Goal: Transaction & Acquisition: Purchase product/service

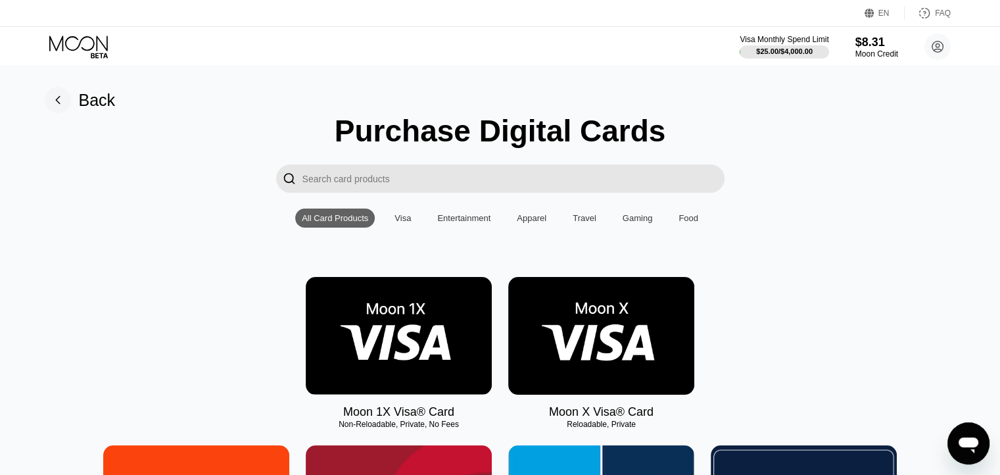
click at [438, 350] on img at bounding box center [399, 336] width 186 height 118
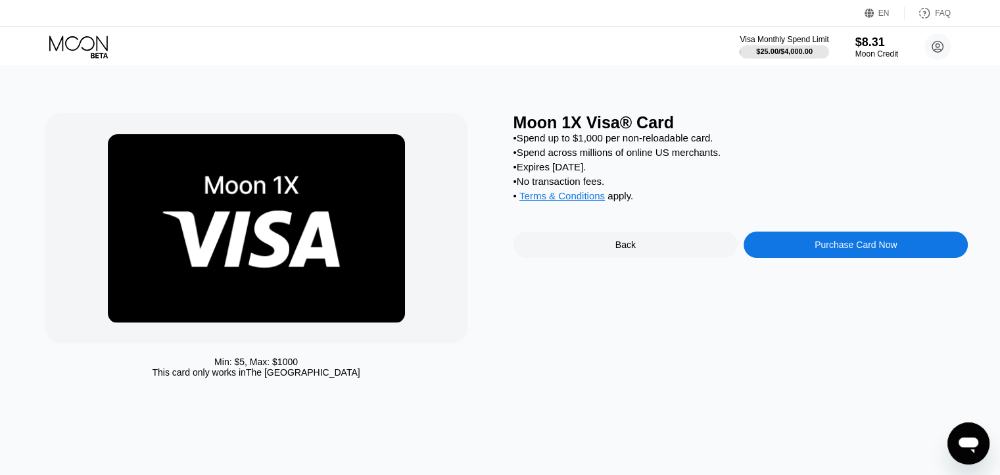
click at [791, 258] on div "Purchase Card Now" at bounding box center [855, 244] width 224 height 26
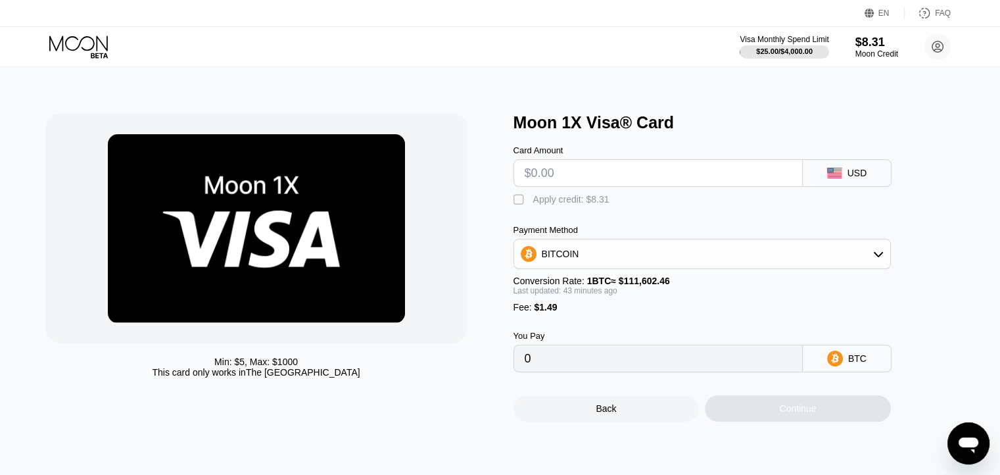
click at [574, 180] on input "text" at bounding box center [658, 173] width 267 height 26
type input "$5"
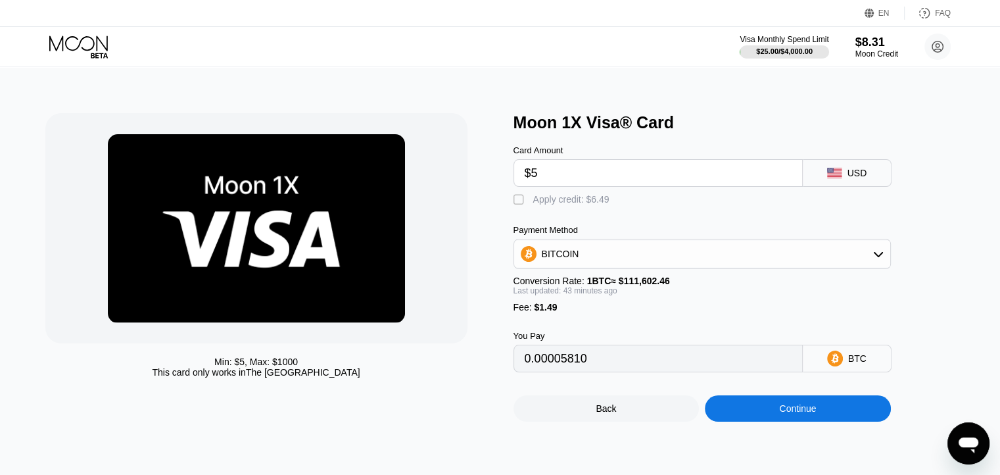
type input "0.00005810"
type input "$5"
click at [522, 206] on div "" at bounding box center [519, 199] width 13 height 13
type input "0"
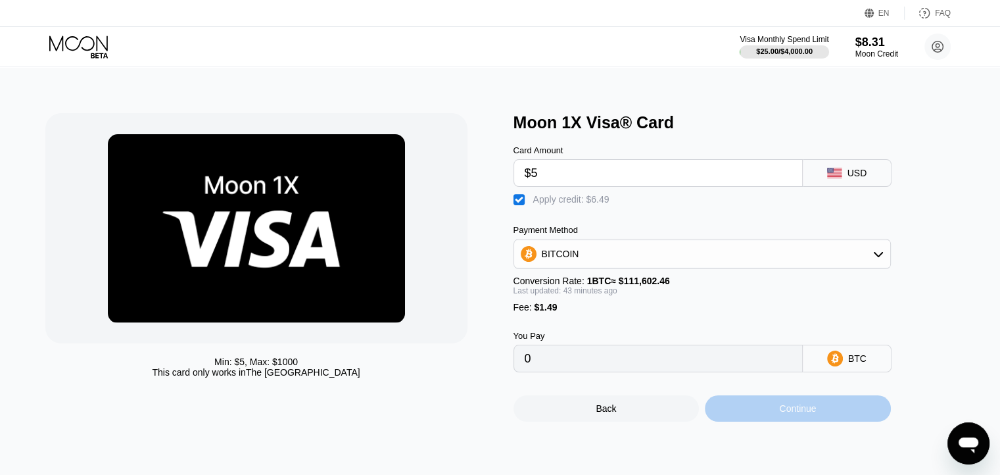
click at [823, 421] on div "Continue" at bounding box center [798, 408] width 186 height 26
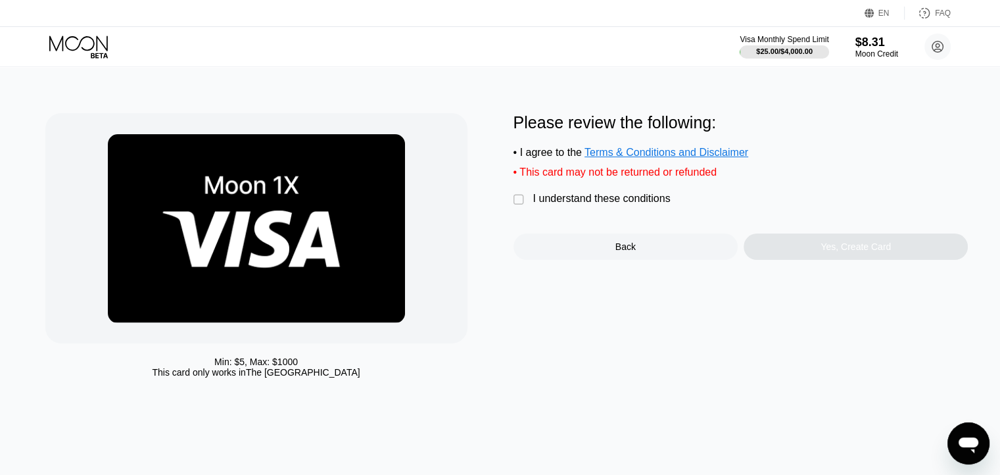
click at [521, 206] on div "" at bounding box center [519, 199] width 13 height 13
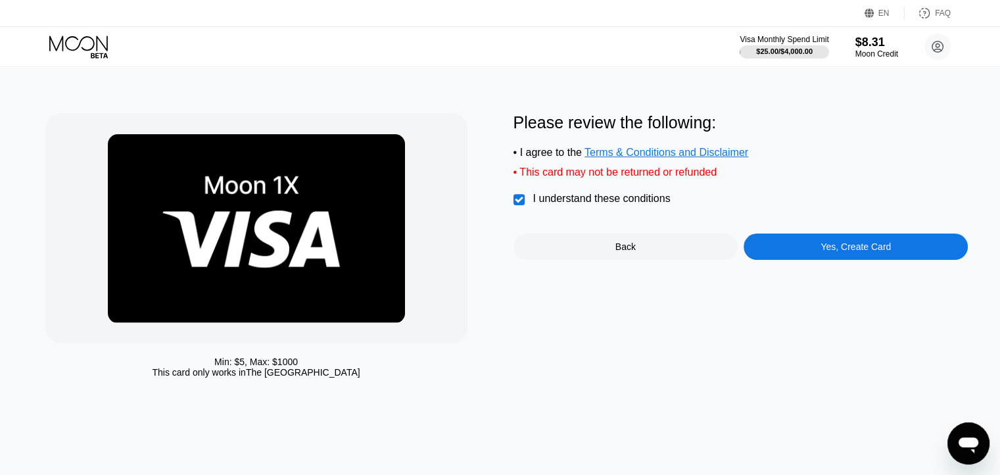
click at [844, 252] on div "Yes, Create Card" at bounding box center [855, 246] width 70 height 11
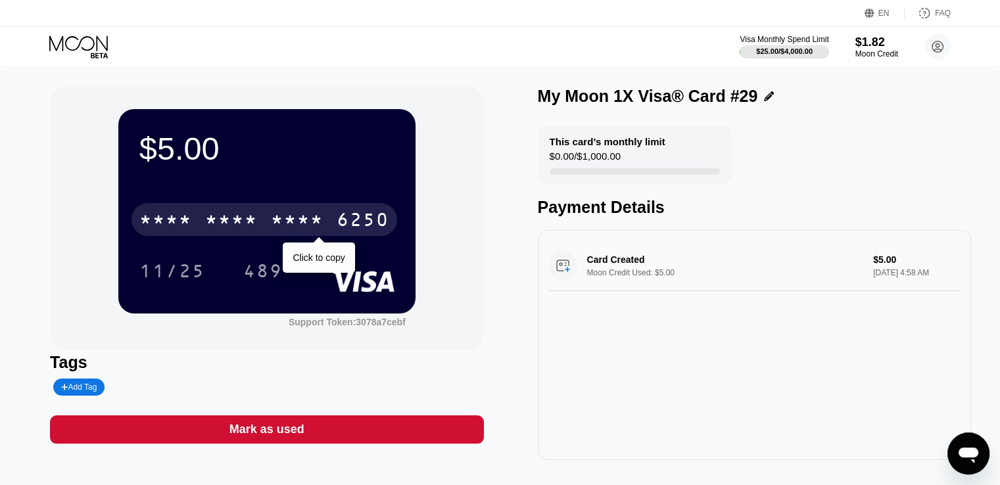
click at [266, 222] on div "* * * * * * * * * * * * 6250" at bounding box center [264, 219] width 266 height 33
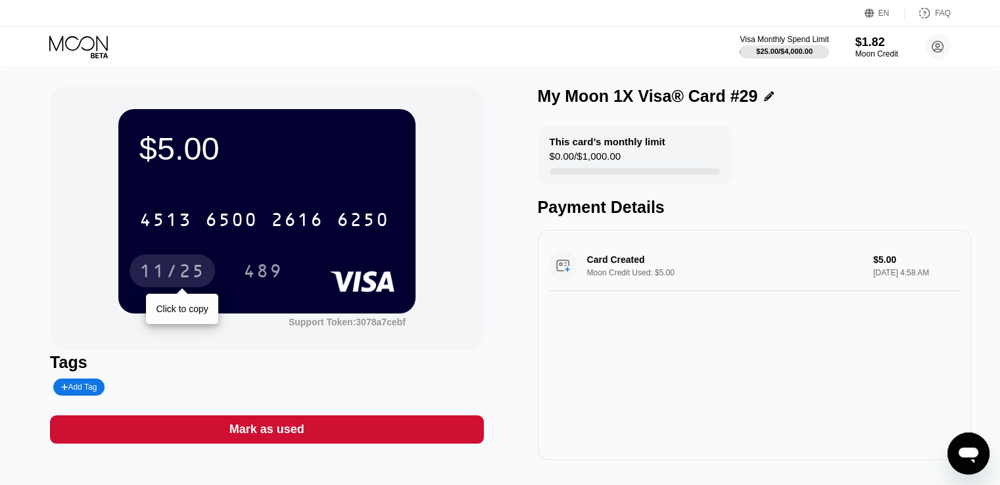
click at [176, 275] on div "11/25" at bounding box center [172, 272] width 66 height 21
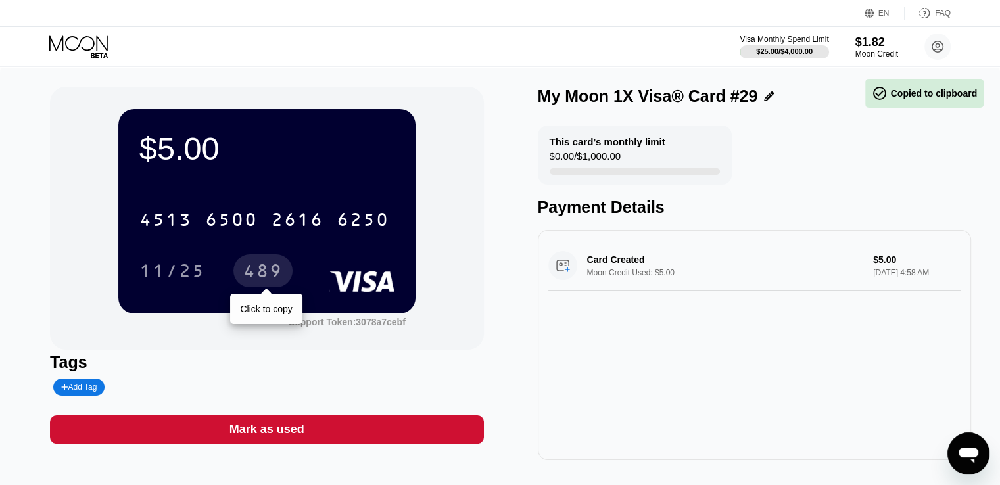
click at [265, 273] on div "489" at bounding box center [262, 272] width 39 height 21
